Goal: Navigation & Orientation: Understand site structure

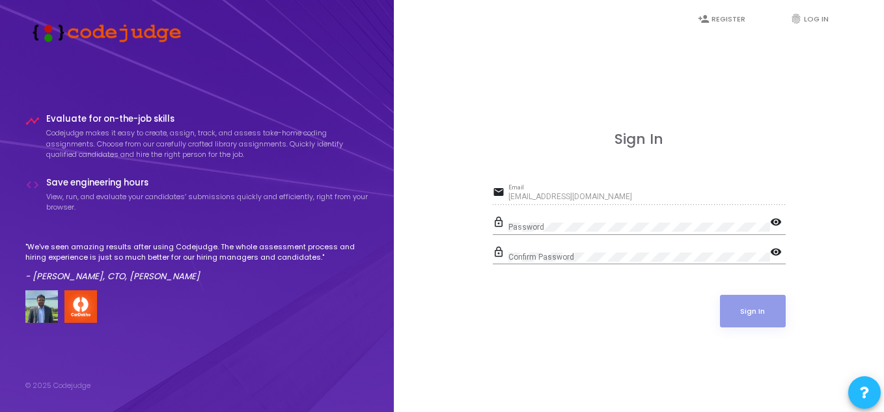
click at [508, 223] on div at bounding box center [508, 223] width 0 height 0
click at [621, 189] on div "[EMAIL_ADDRESS][DOMAIN_NAME] Email" at bounding box center [646, 194] width 277 height 20
click at [753, 310] on button "Sign In" at bounding box center [753, 311] width 66 height 33
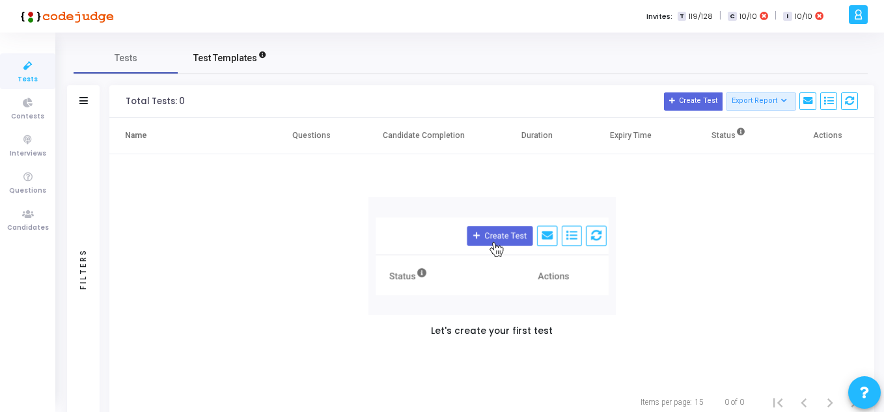
click at [239, 55] on span "Test Templates" at bounding box center [225, 58] width 64 height 14
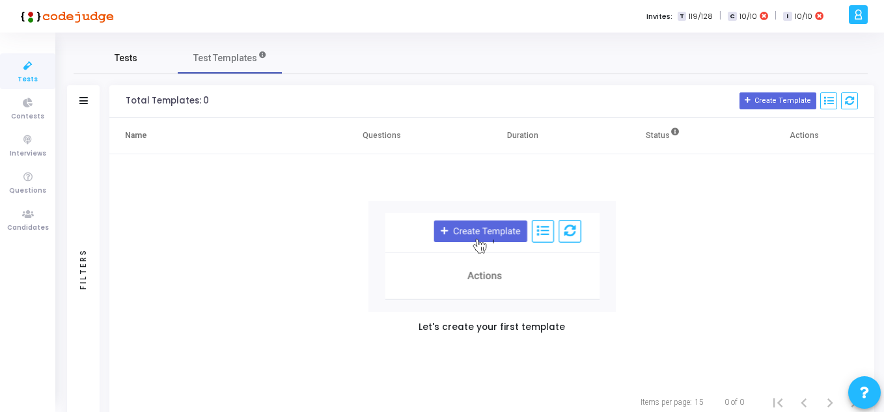
click at [124, 49] on link "Tests" at bounding box center [126, 57] width 104 height 31
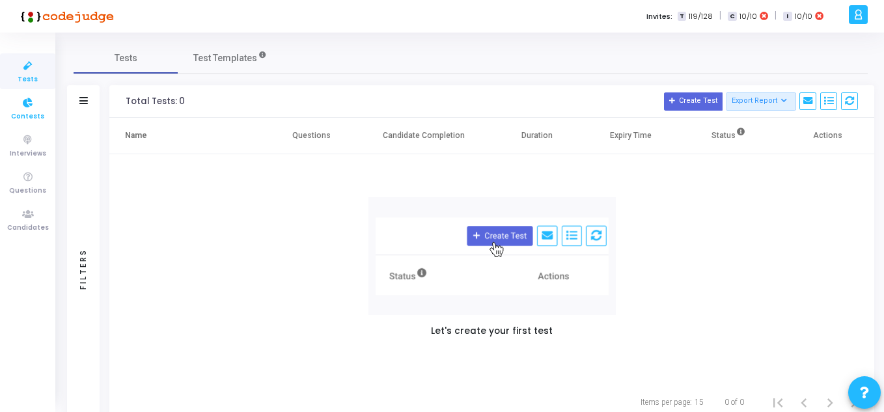
click at [25, 111] on span "Contests" at bounding box center [27, 116] width 33 height 11
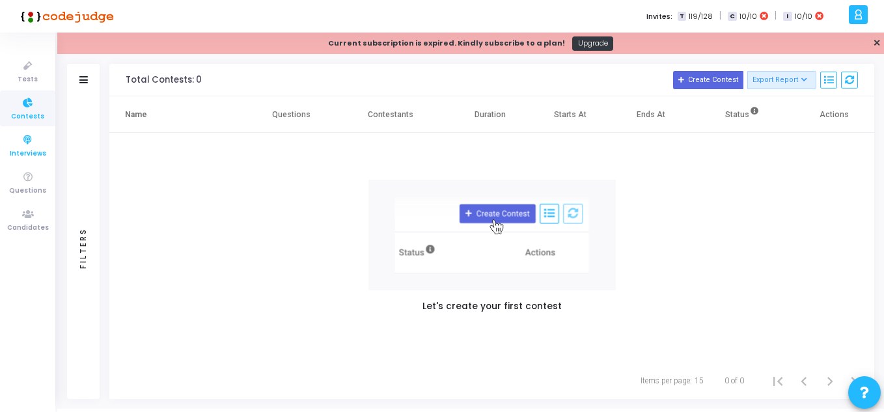
click at [26, 142] on icon at bounding box center [27, 140] width 27 height 16
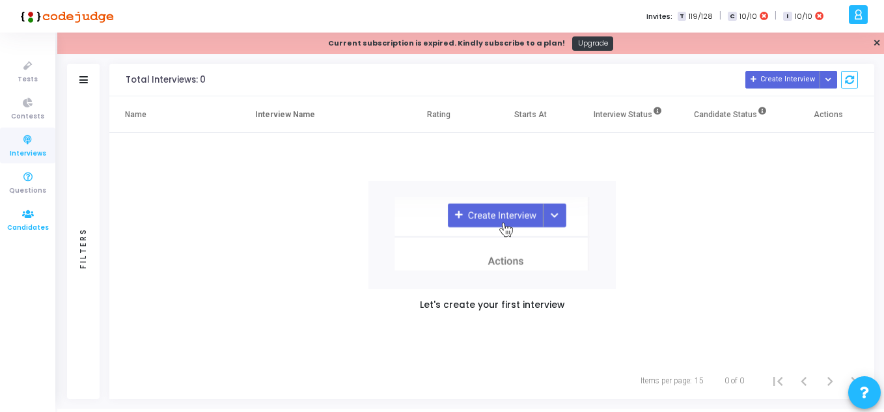
click at [26, 226] on span "Candidates" at bounding box center [28, 228] width 42 height 11
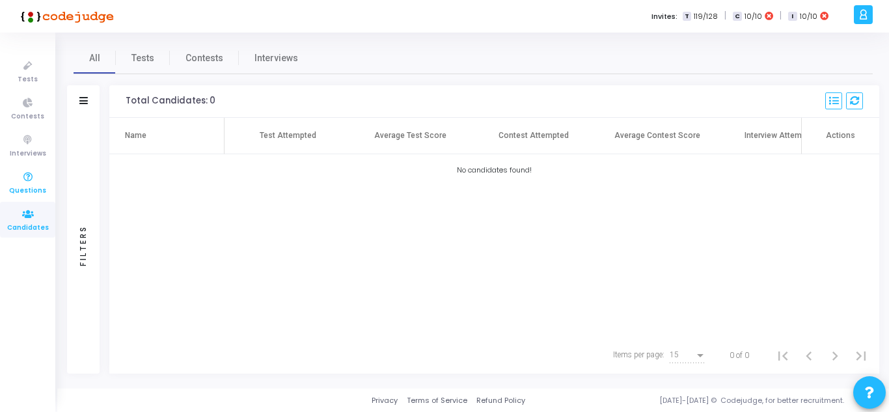
click at [34, 180] on icon at bounding box center [27, 177] width 27 height 16
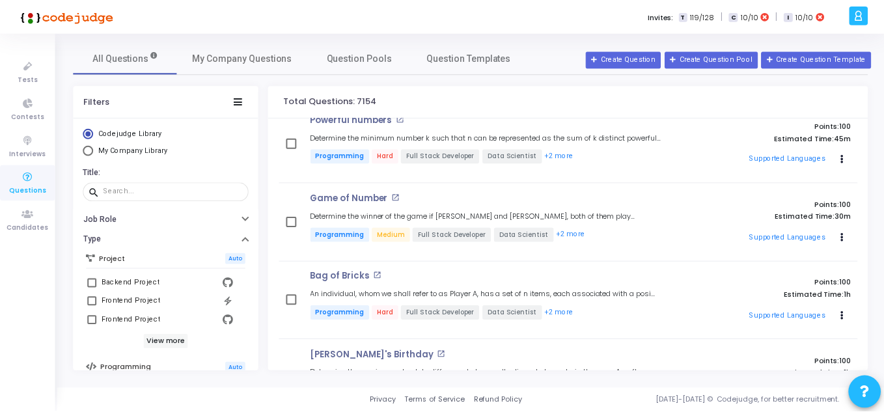
scroll to position [260, 0]
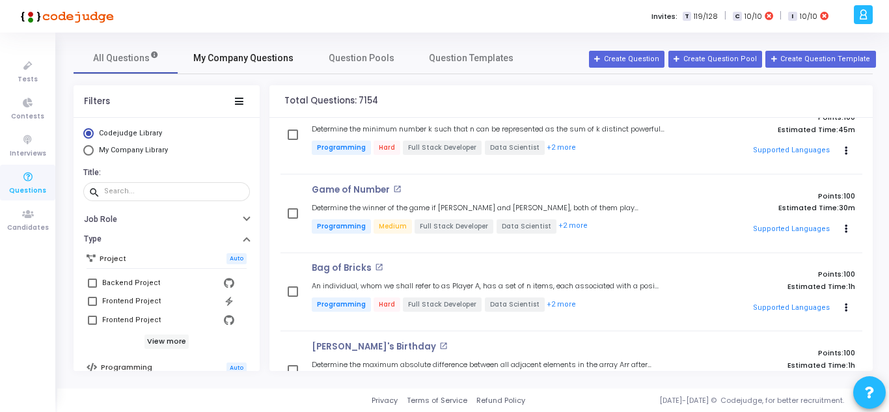
click at [254, 48] on link "My Company Questions" at bounding box center [243, 57] width 131 height 31
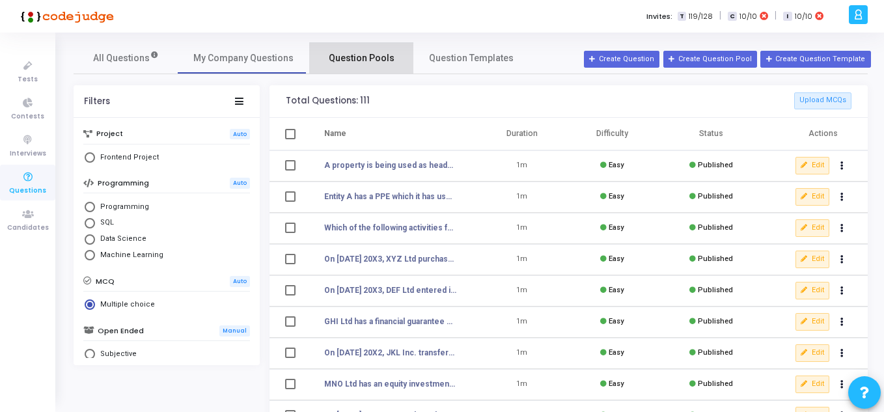
click at [366, 56] on span "Question Pools" at bounding box center [362, 58] width 66 height 14
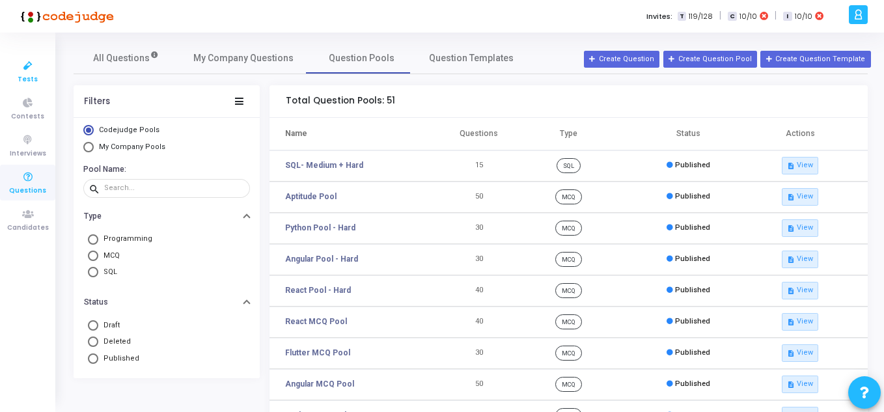
click at [34, 67] on icon at bounding box center [27, 66] width 27 height 16
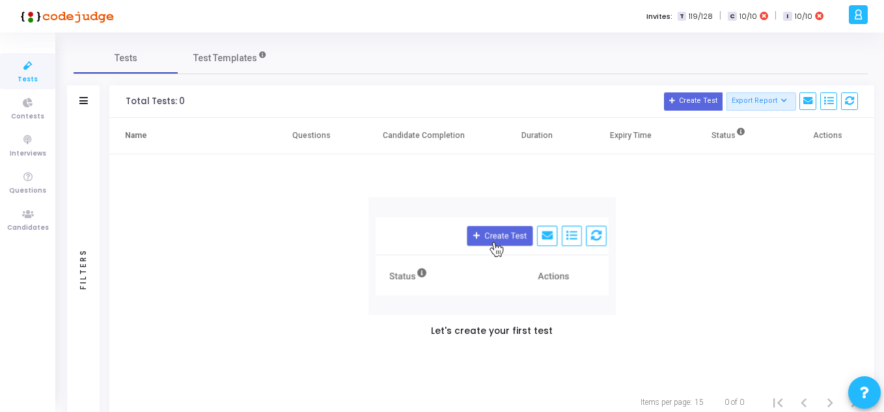
click at [703, 19] on span "119/128" at bounding box center [700, 16] width 24 height 11
click at [682, 16] on span "T" at bounding box center [681, 17] width 8 height 10
